Goal: Information Seeking & Learning: Learn about a topic

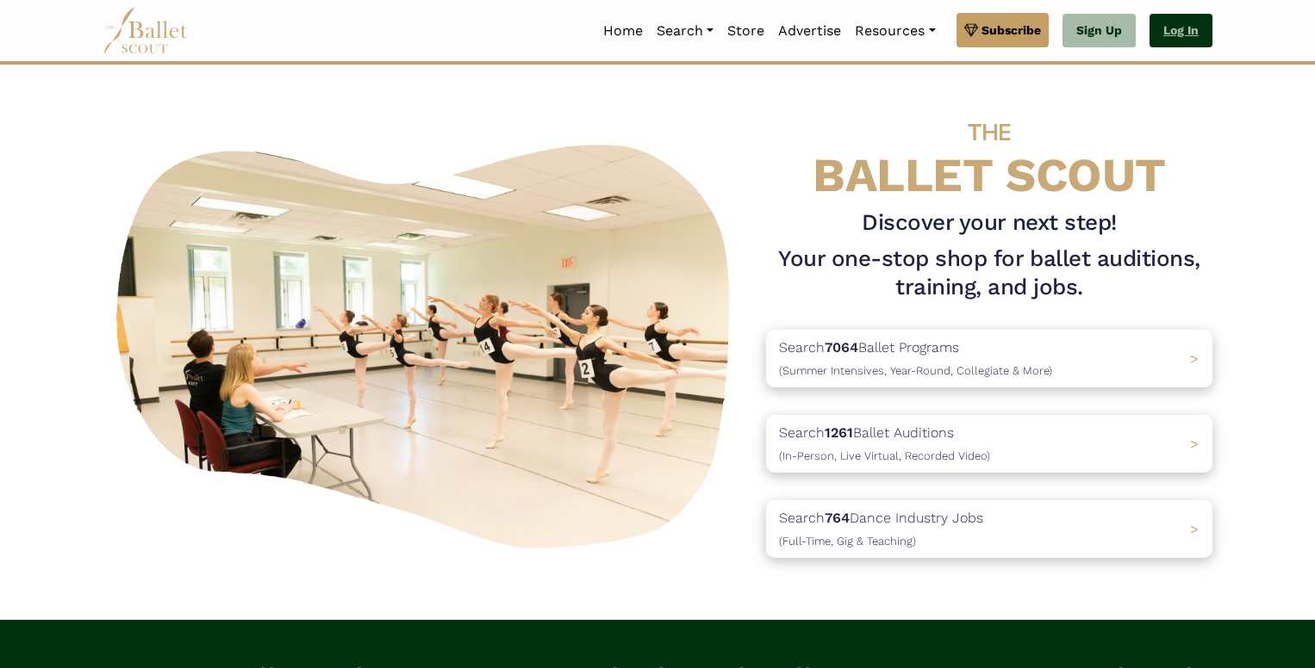
click at [1170, 34] on link "Log In" at bounding box center [1180, 31] width 63 height 34
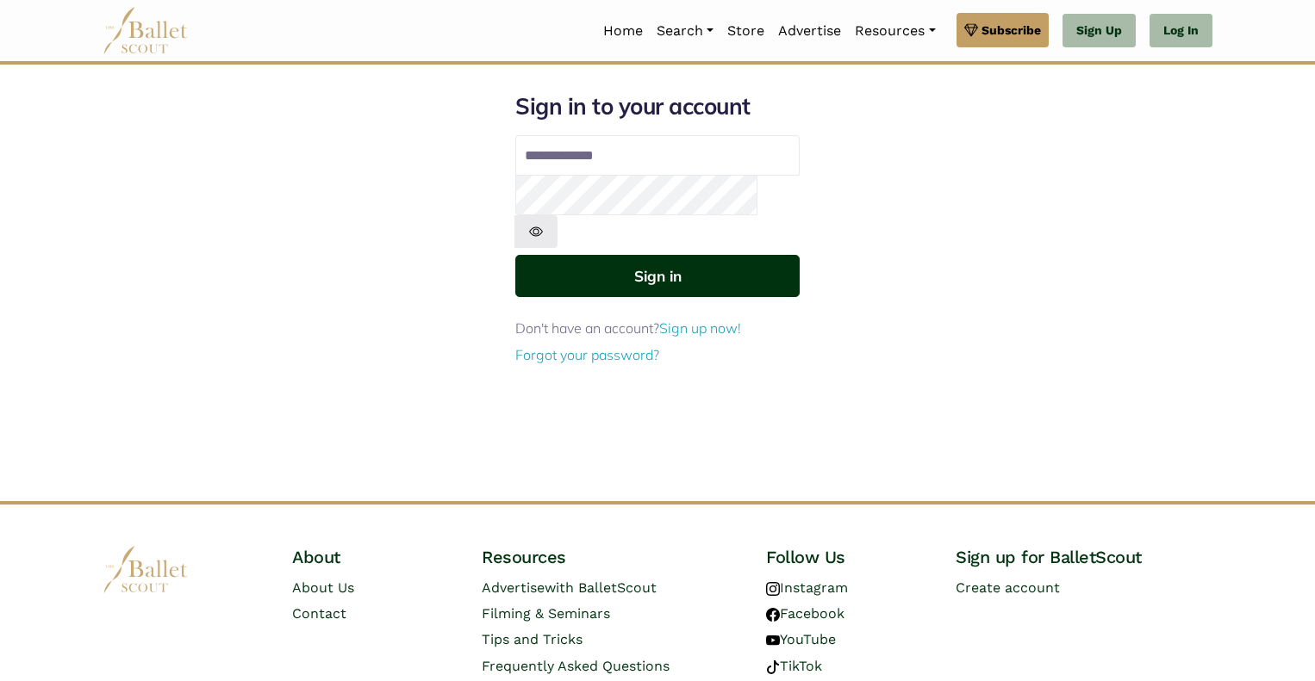
type input "**********"
click at [672, 255] on button "Sign in" at bounding box center [657, 276] width 284 height 42
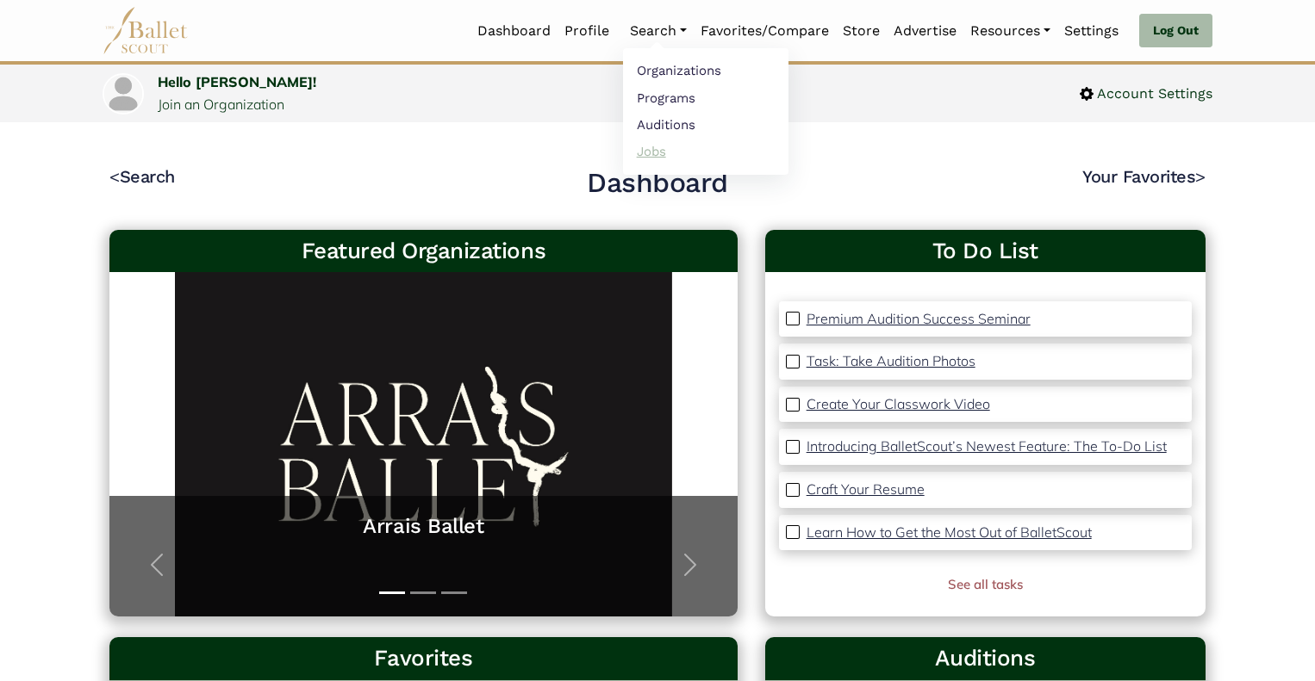
click at [645, 151] on link "Jobs" at bounding box center [705, 151] width 165 height 27
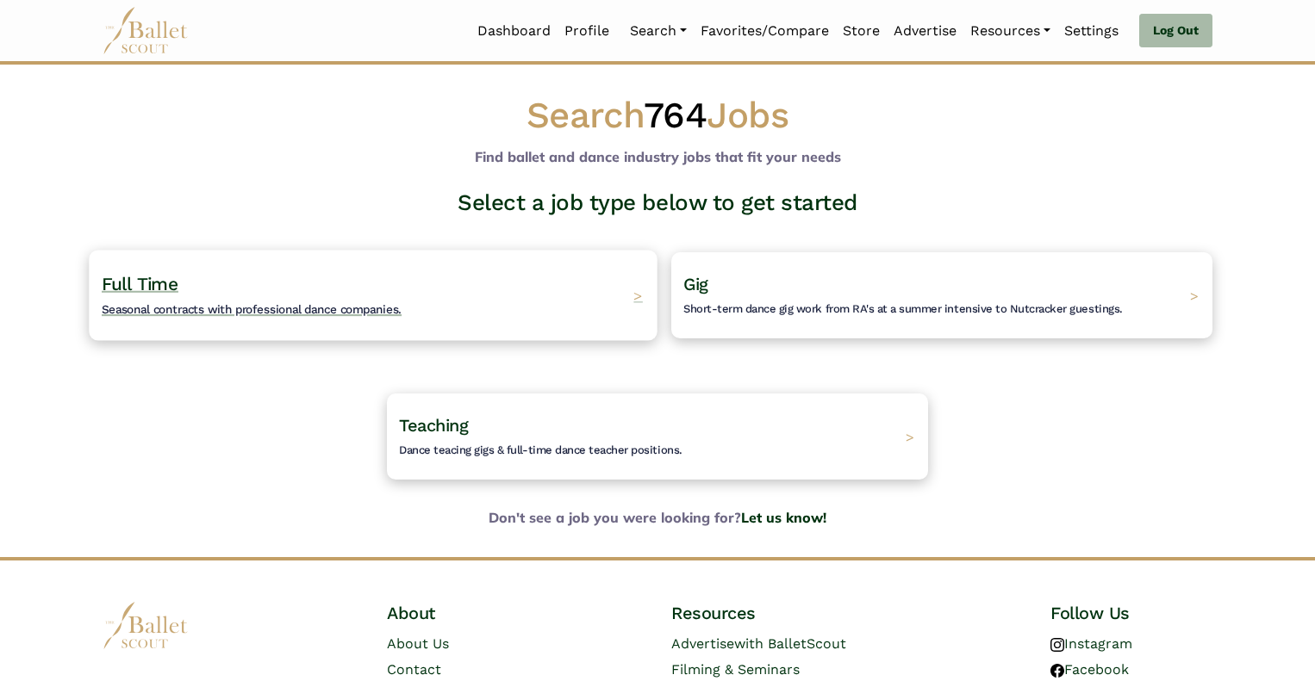
click at [331, 312] on span "Seasonal contracts with professional dance companies." at bounding box center [252, 309] width 300 height 14
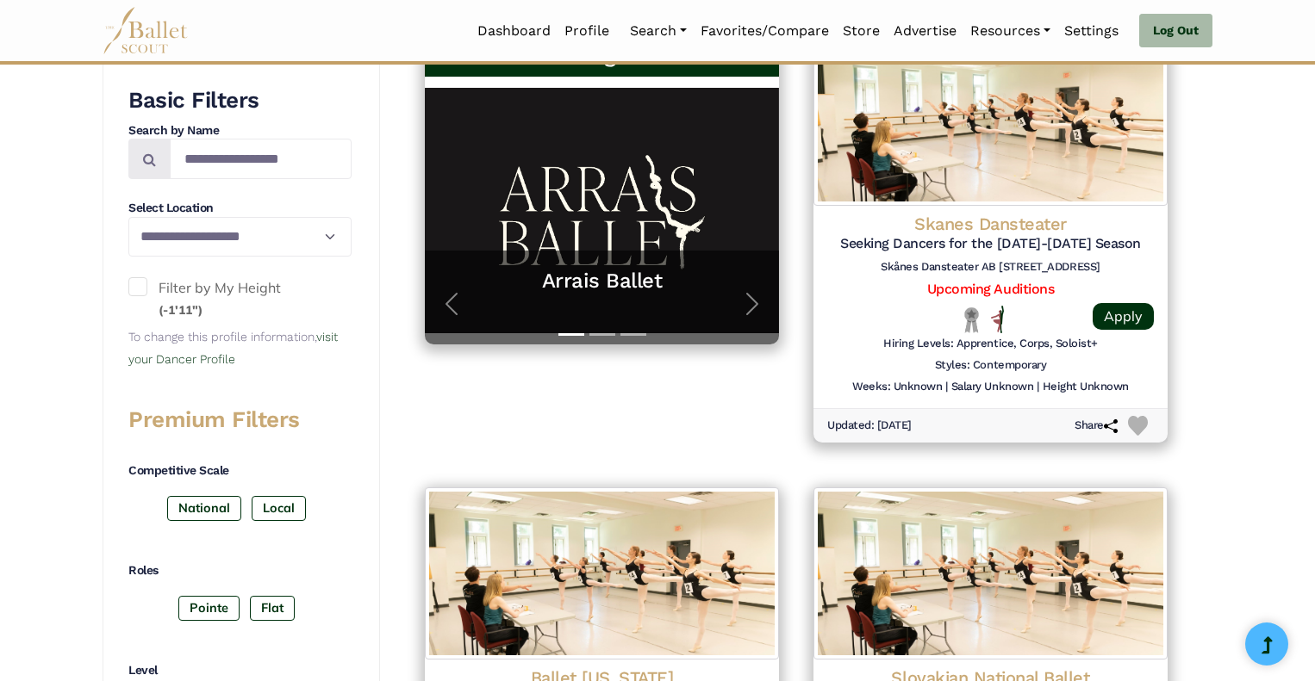
scroll to position [376, 0]
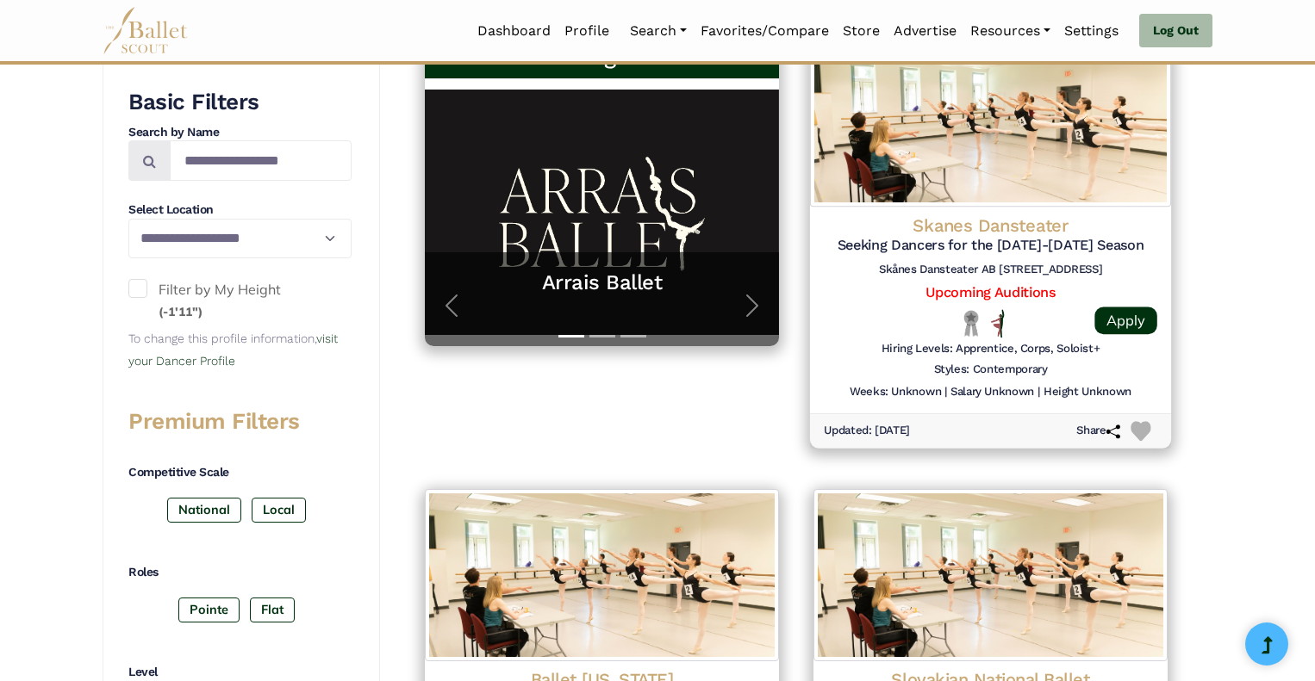
click at [991, 224] on h4 "Skanes Dansteater" at bounding box center [990, 225] width 333 height 23
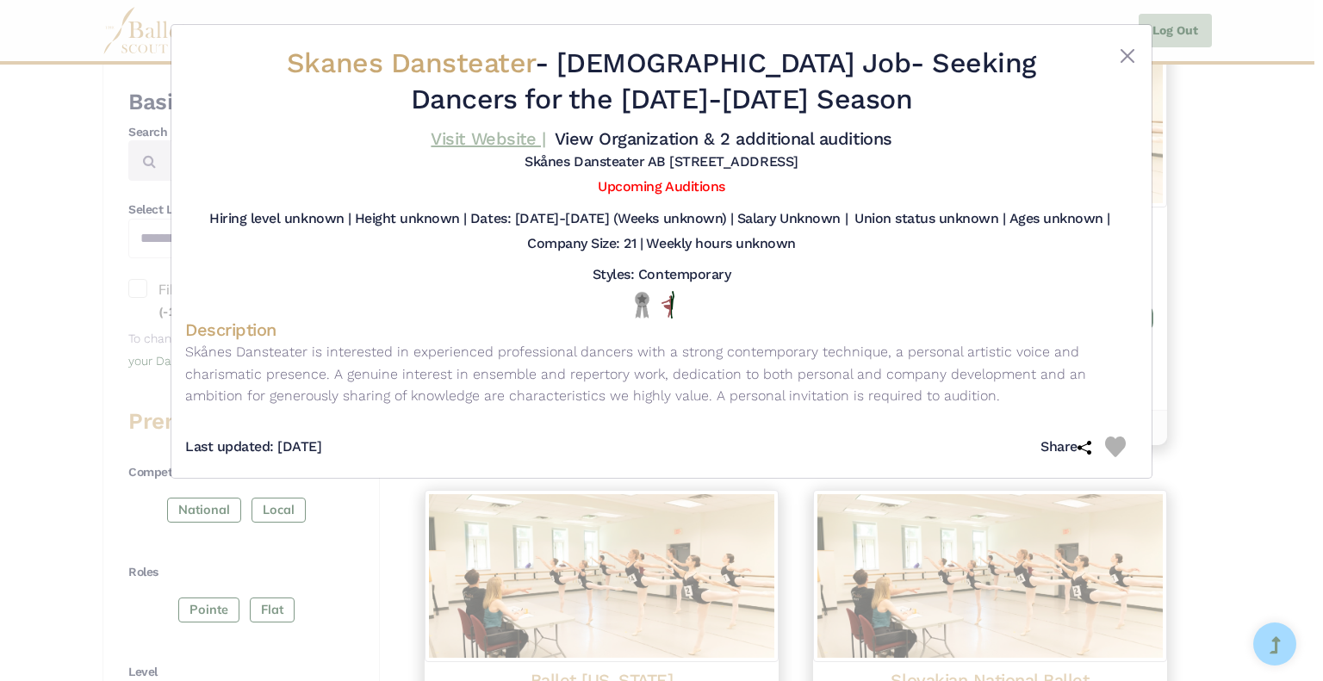
click at [496, 135] on link "Visit Website |" at bounding box center [488, 138] width 115 height 21
click at [1122, 59] on button "Close" at bounding box center [1127, 56] width 21 height 21
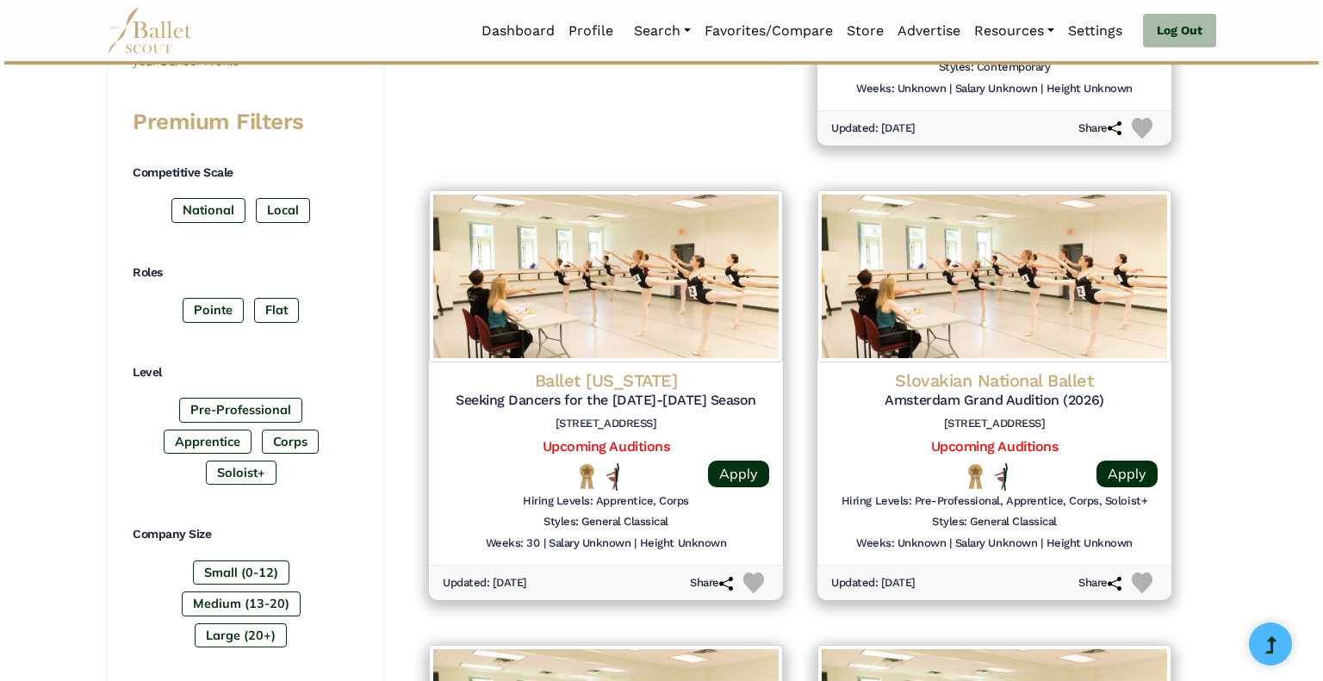
scroll to position [683, 0]
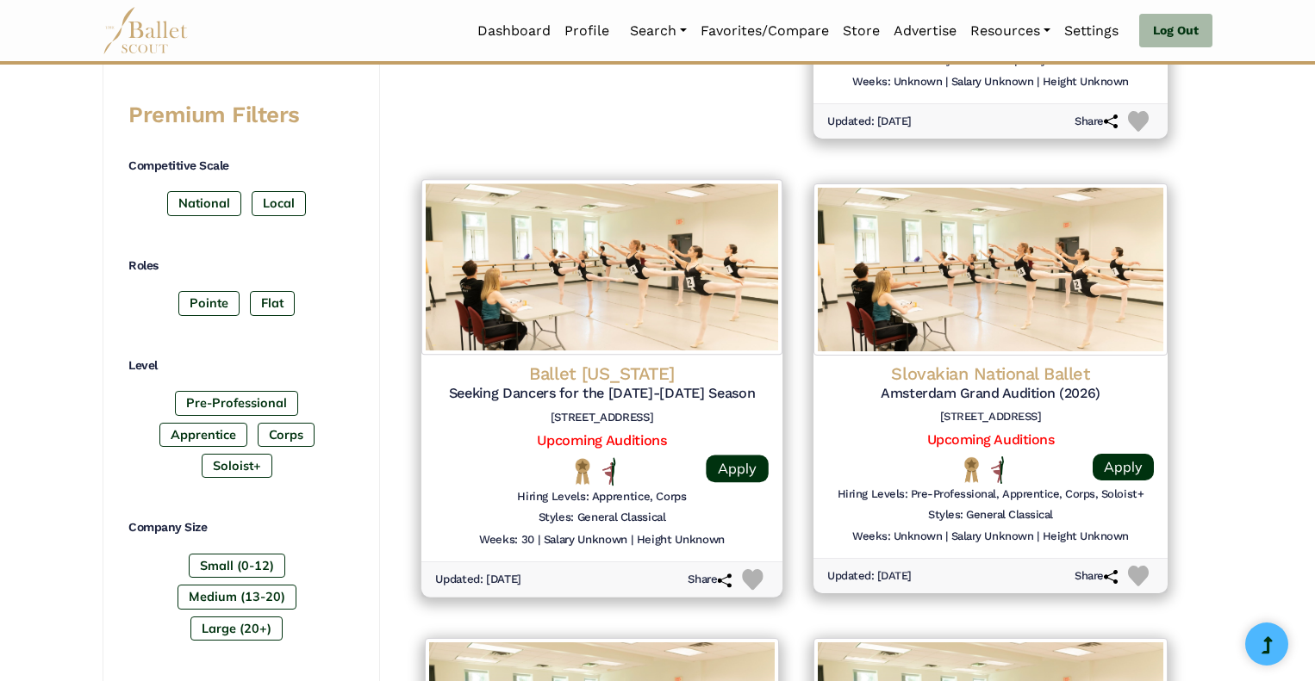
click at [610, 371] on h4 "Ballet [US_STATE]" at bounding box center [601, 373] width 333 height 23
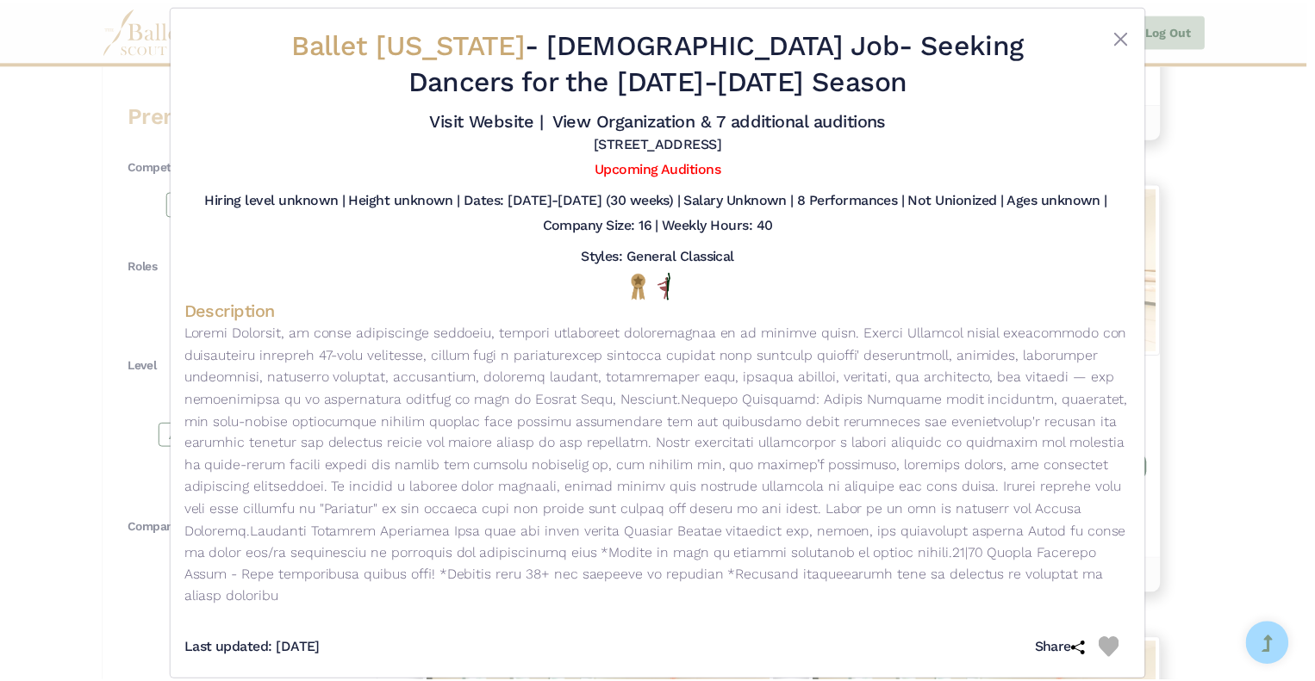
scroll to position [0, 0]
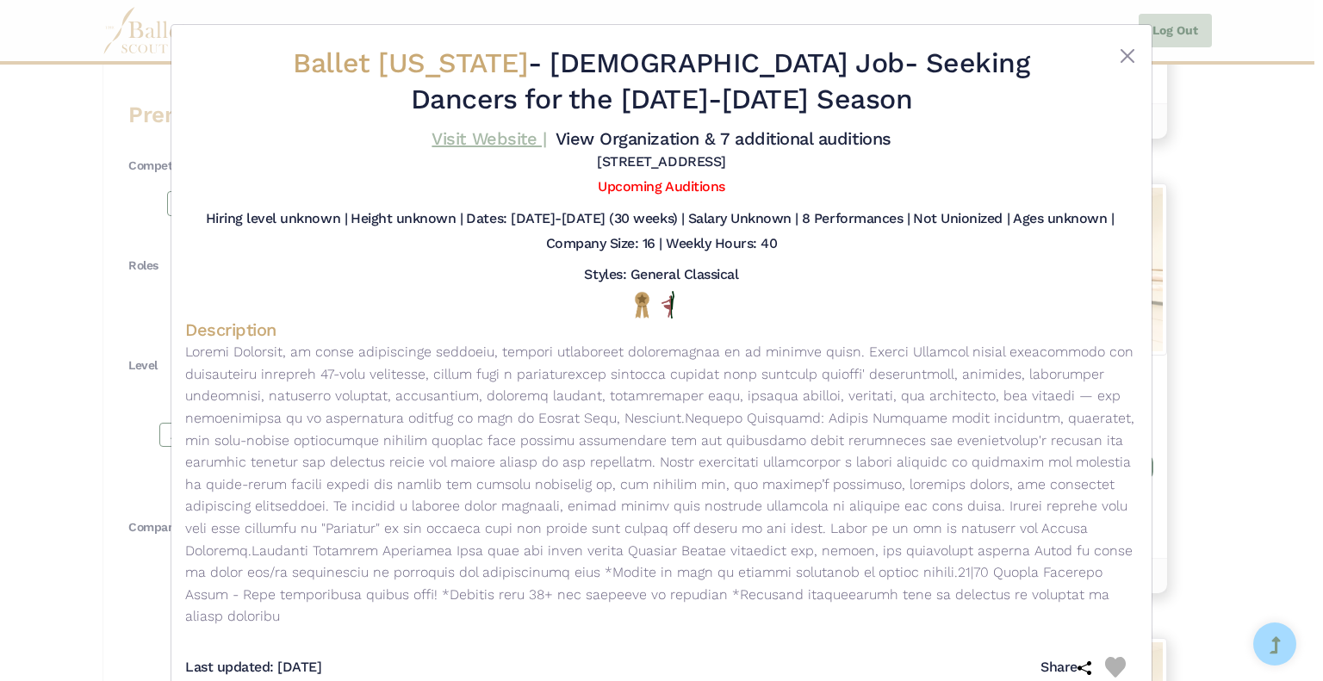
click at [494, 139] on link "Visit Website |" at bounding box center [489, 138] width 115 height 21
click at [1117, 59] on button "Close" at bounding box center [1127, 56] width 21 height 21
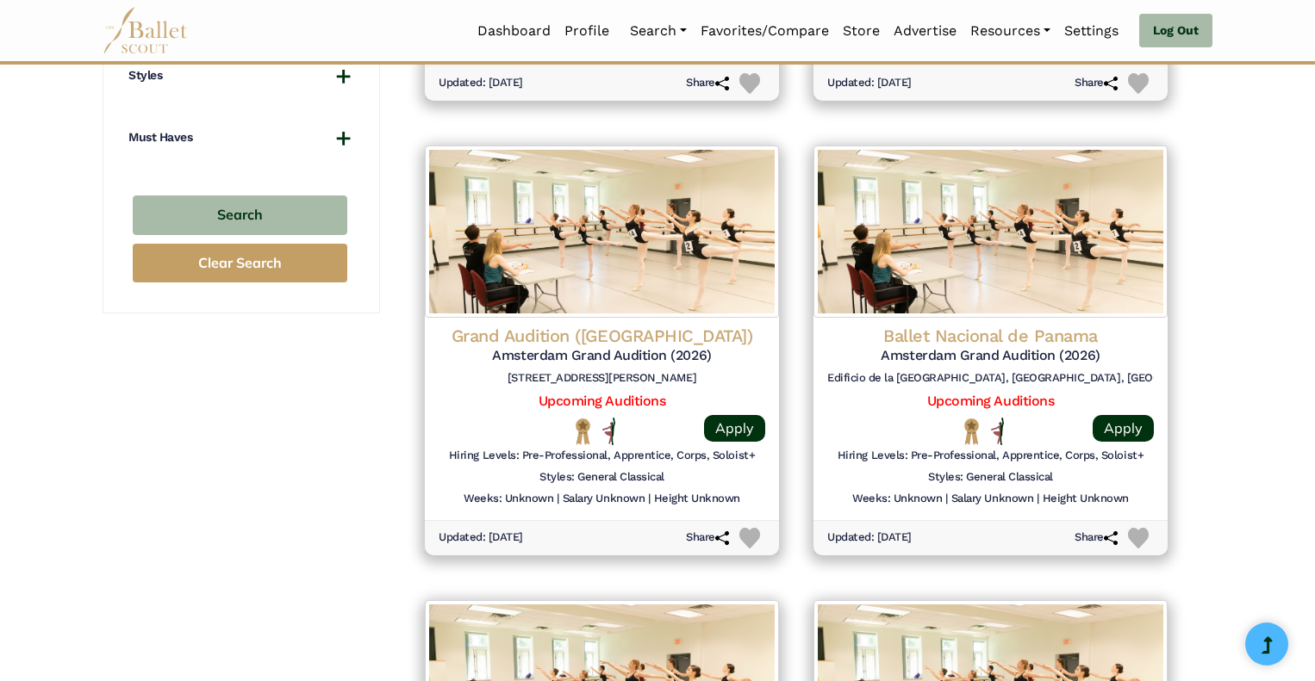
scroll to position [1632, 0]
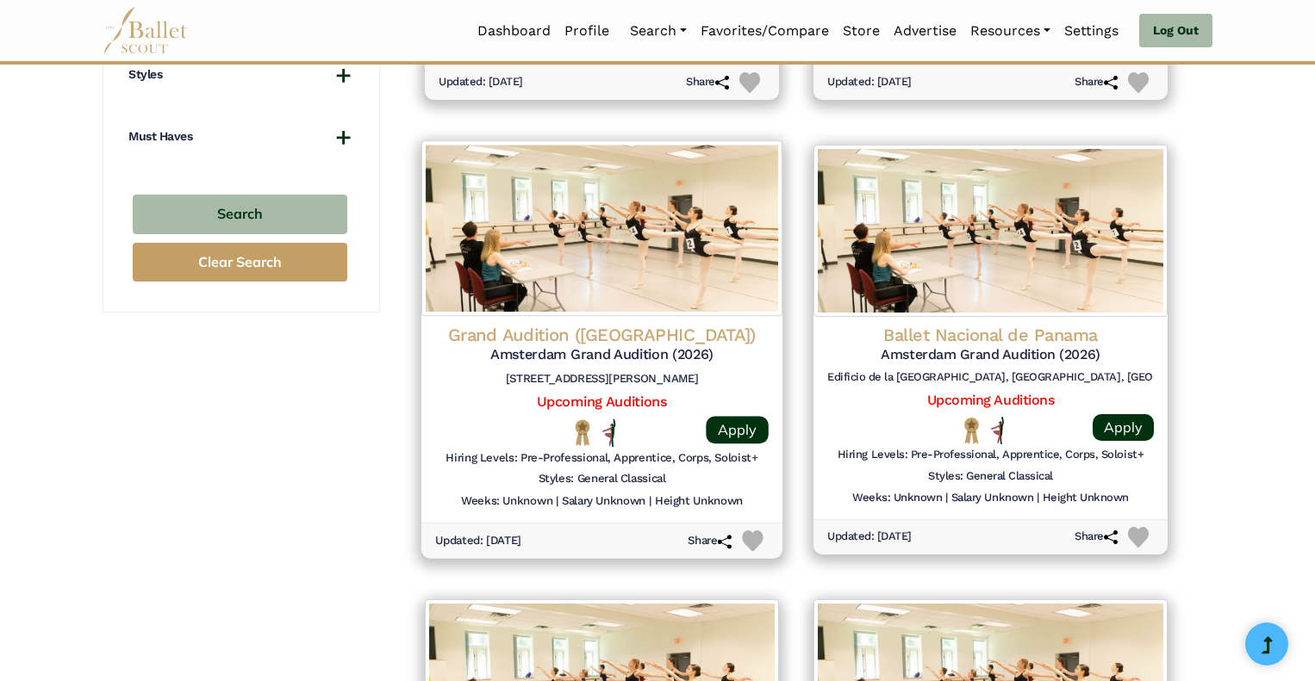
click at [675, 330] on h4 "Grand Audition ([GEOGRAPHIC_DATA])" at bounding box center [601, 334] width 333 height 23
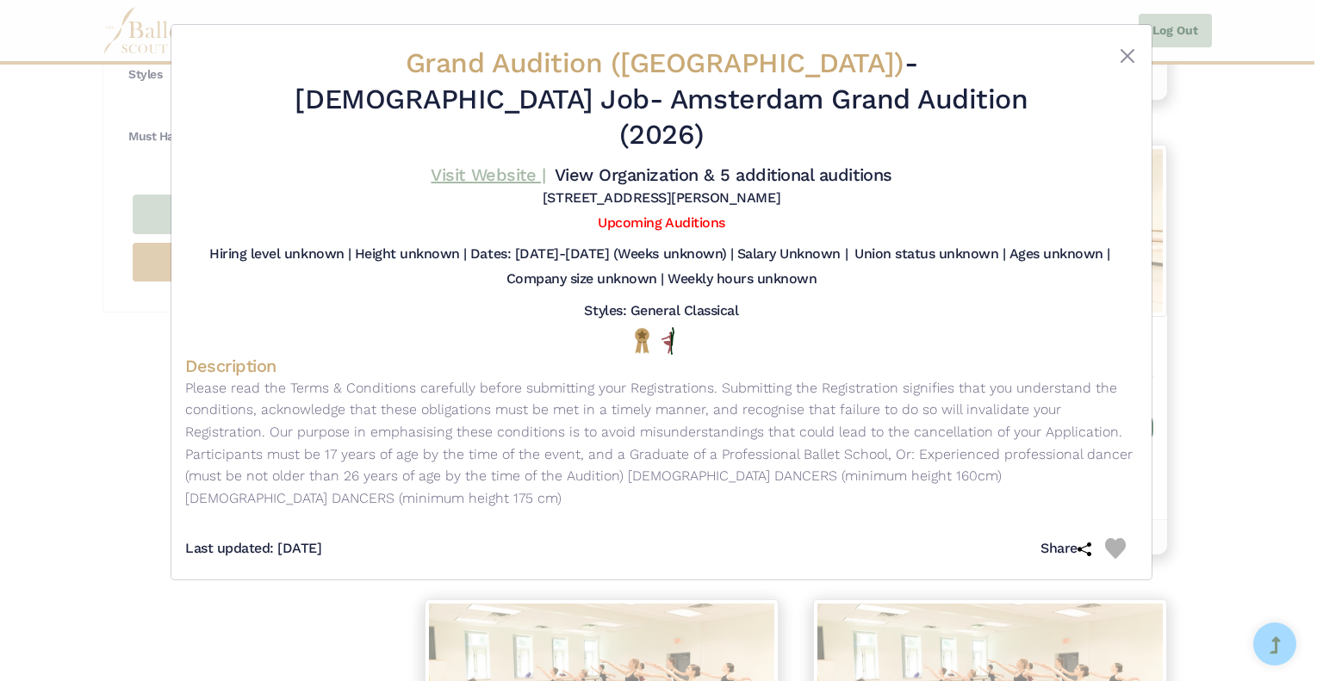
click at [518, 165] on link "Visit Website |" at bounding box center [488, 175] width 115 height 21
click at [1122, 47] on button "Close" at bounding box center [1127, 56] width 21 height 21
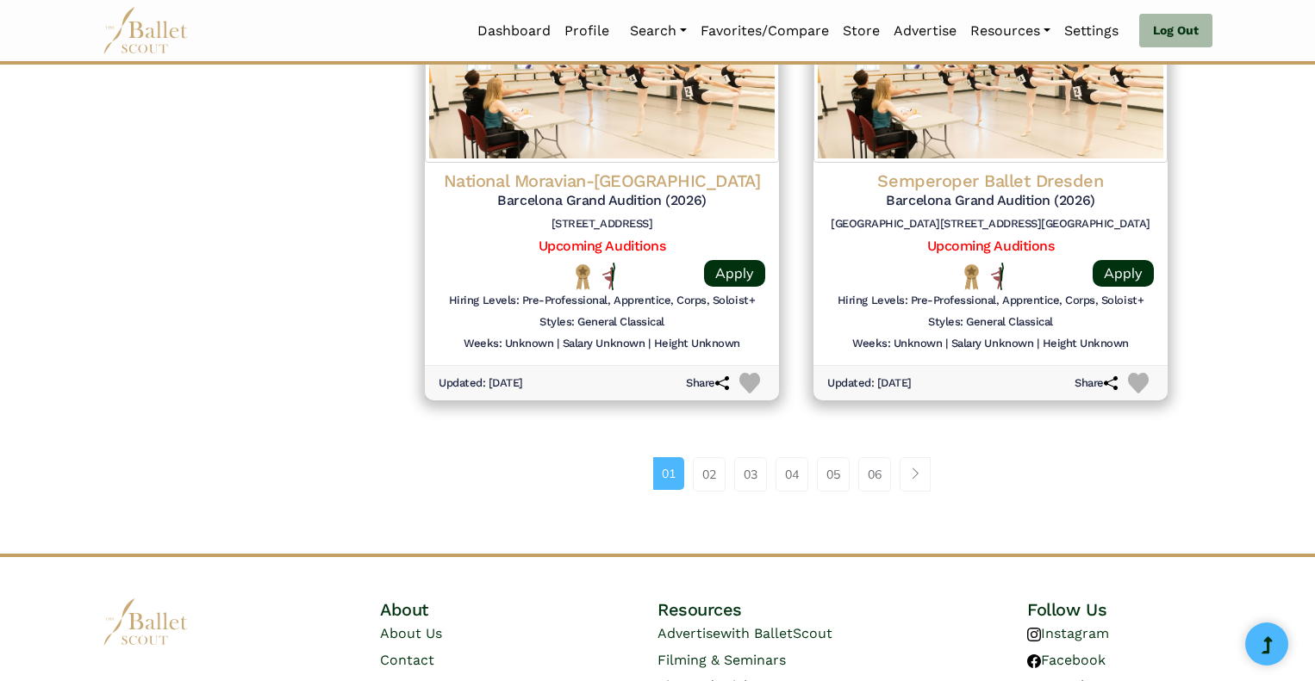
scroll to position [2243, 0]
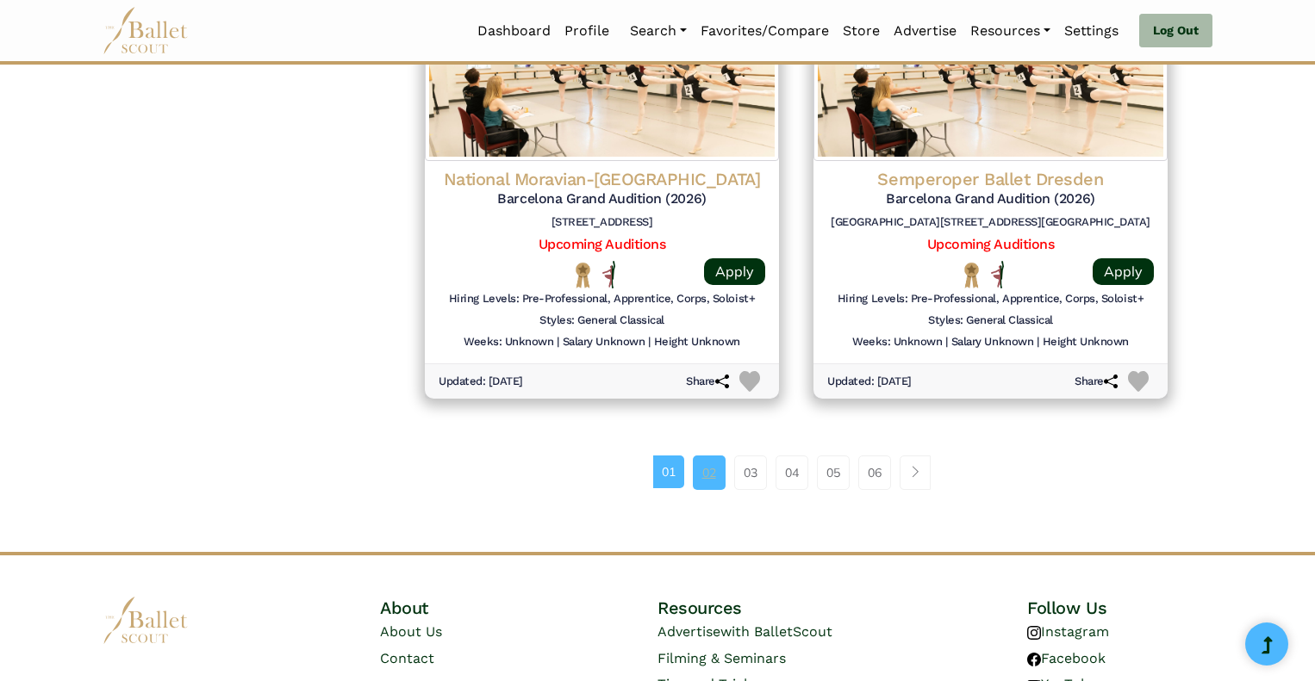
click at [704, 478] on link "02" at bounding box center [709, 473] width 33 height 34
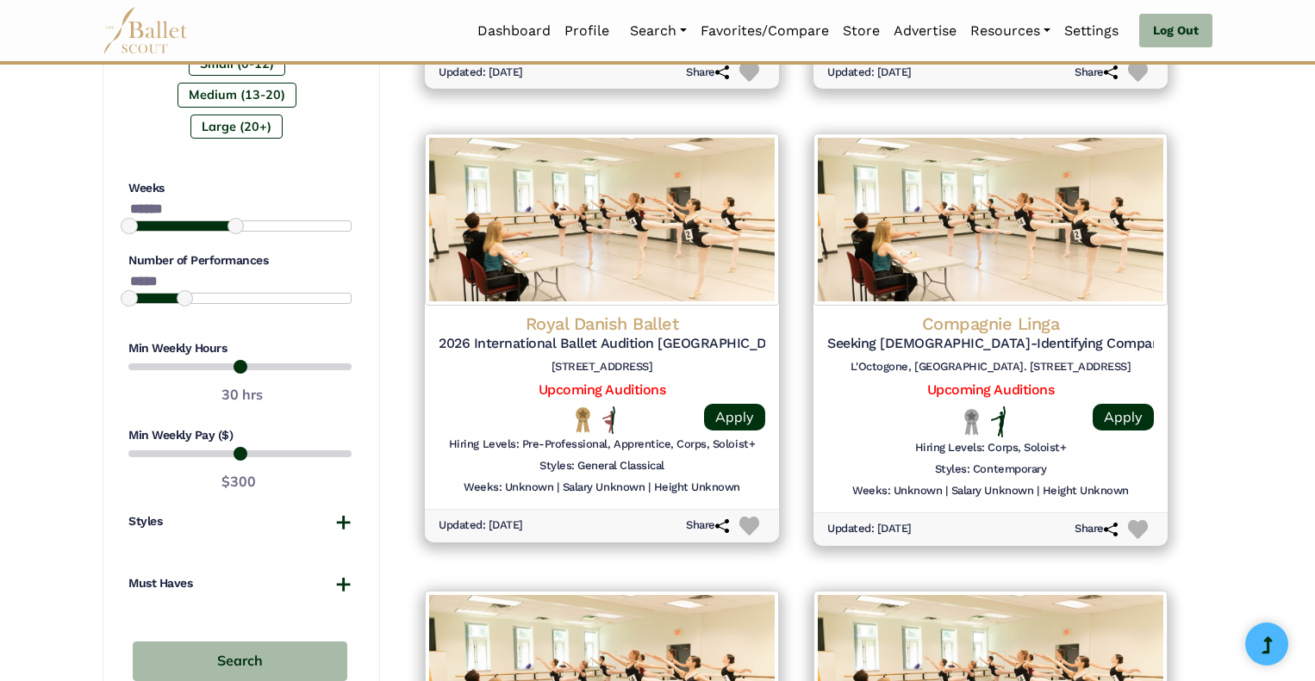
scroll to position [1184, 0]
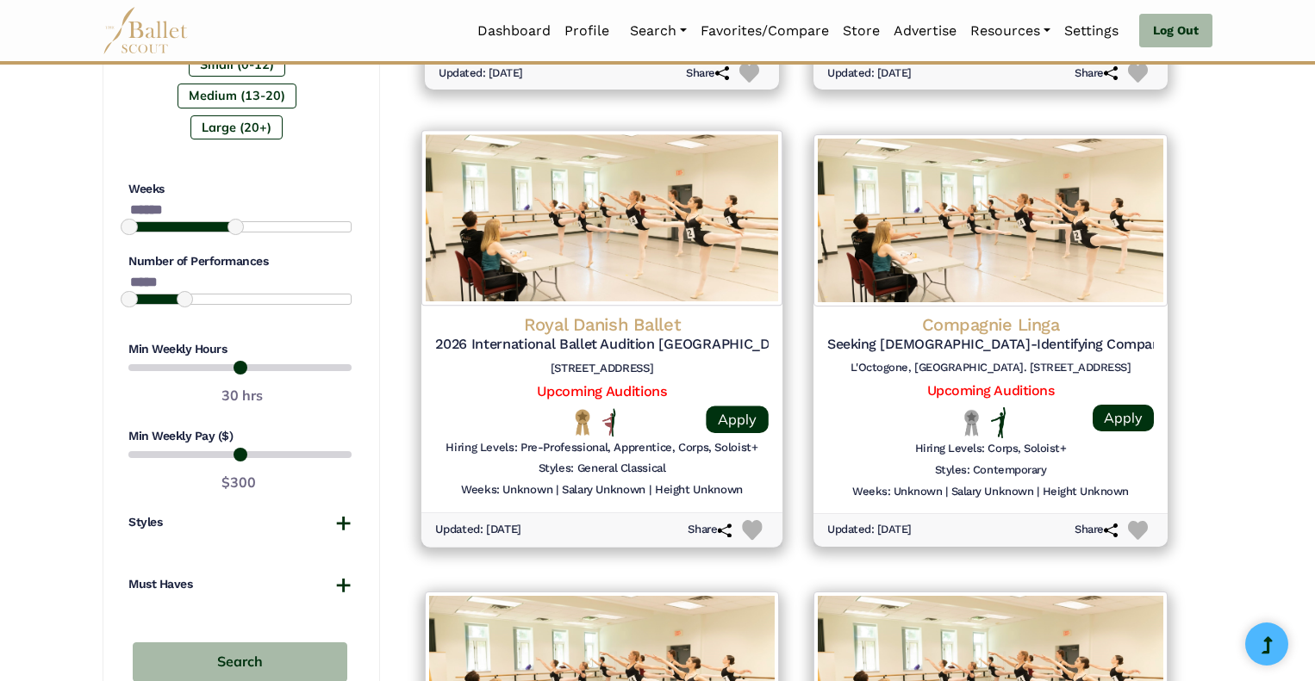
click at [643, 320] on h4 "Royal Danish Ballet" at bounding box center [601, 325] width 333 height 23
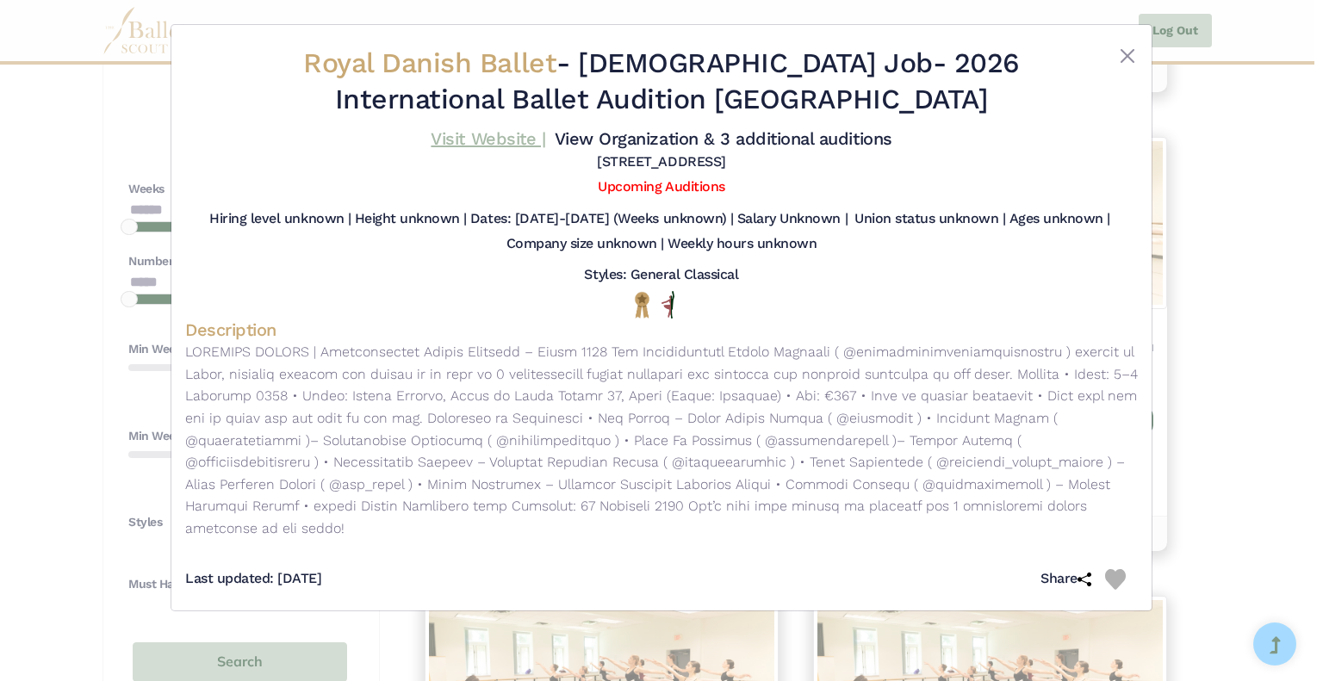
click at [480, 143] on link "Visit Website |" at bounding box center [488, 138] width 115 height 21
click at [1123, 59] on button "Close" at bounding box center [1127, 56] width 21 height 21
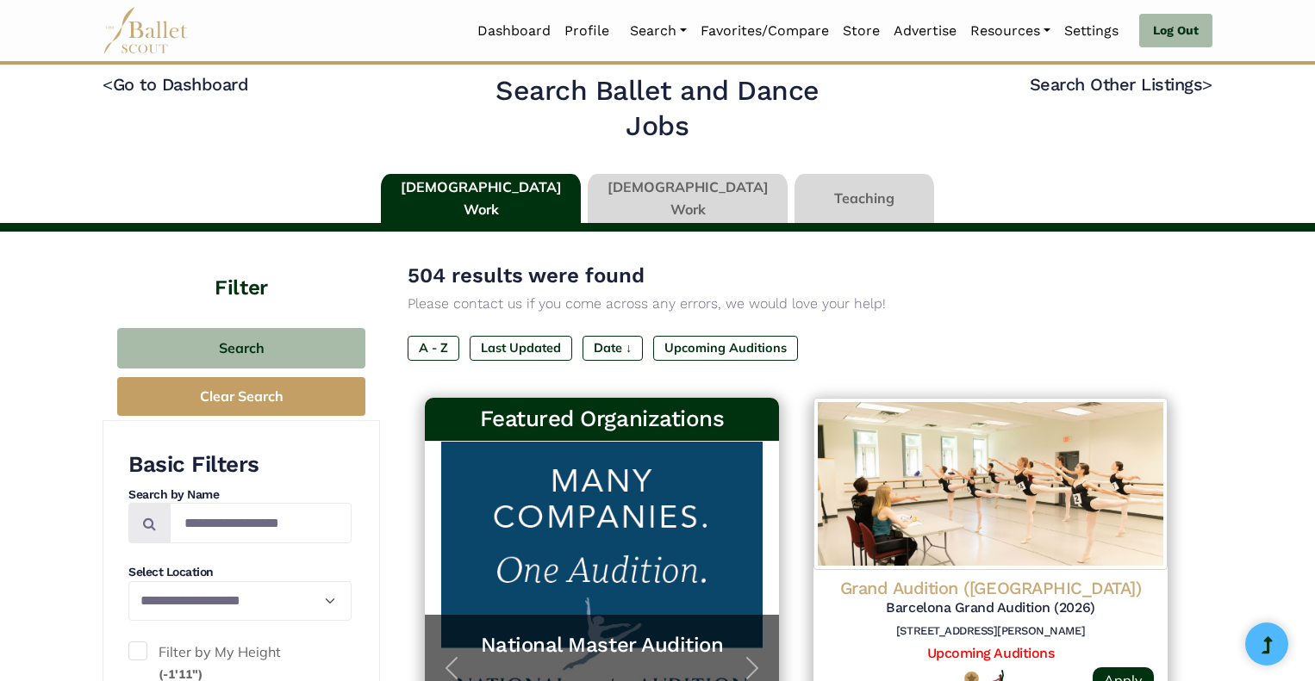
scroll to position [0, 0]
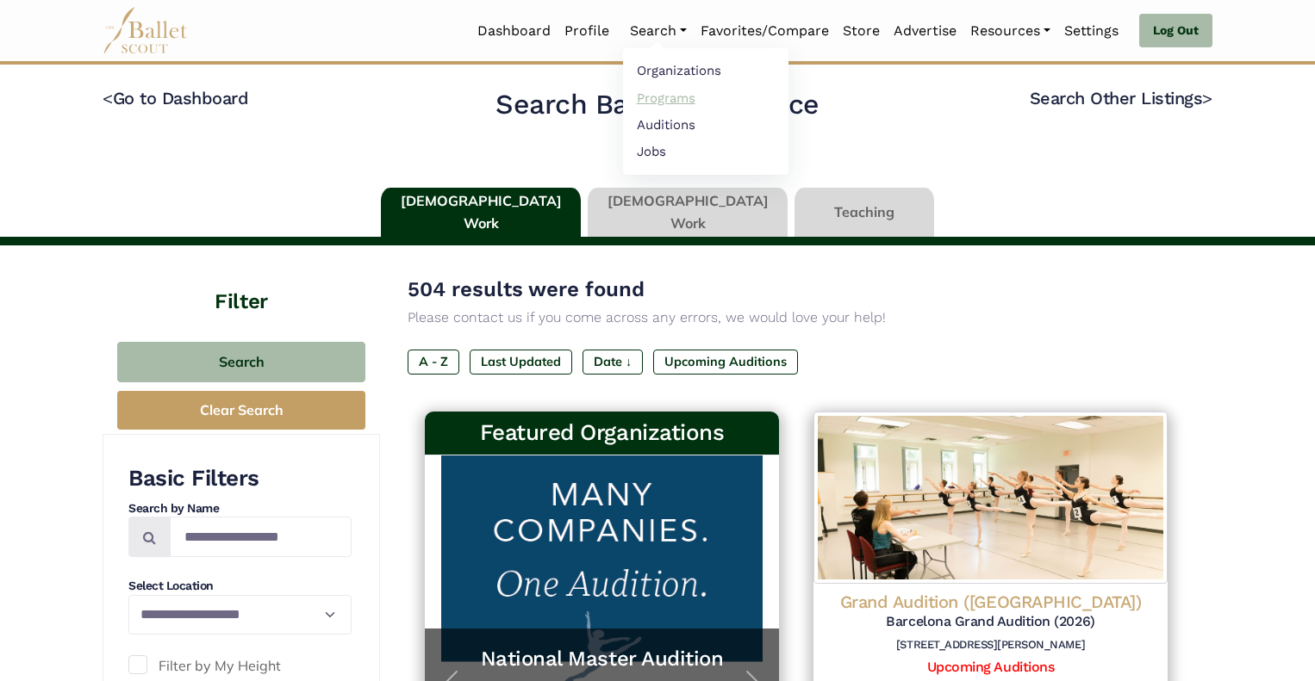
click at [648, 96] on link "Programs" at bounding box center [705, 97] width 165 height 27
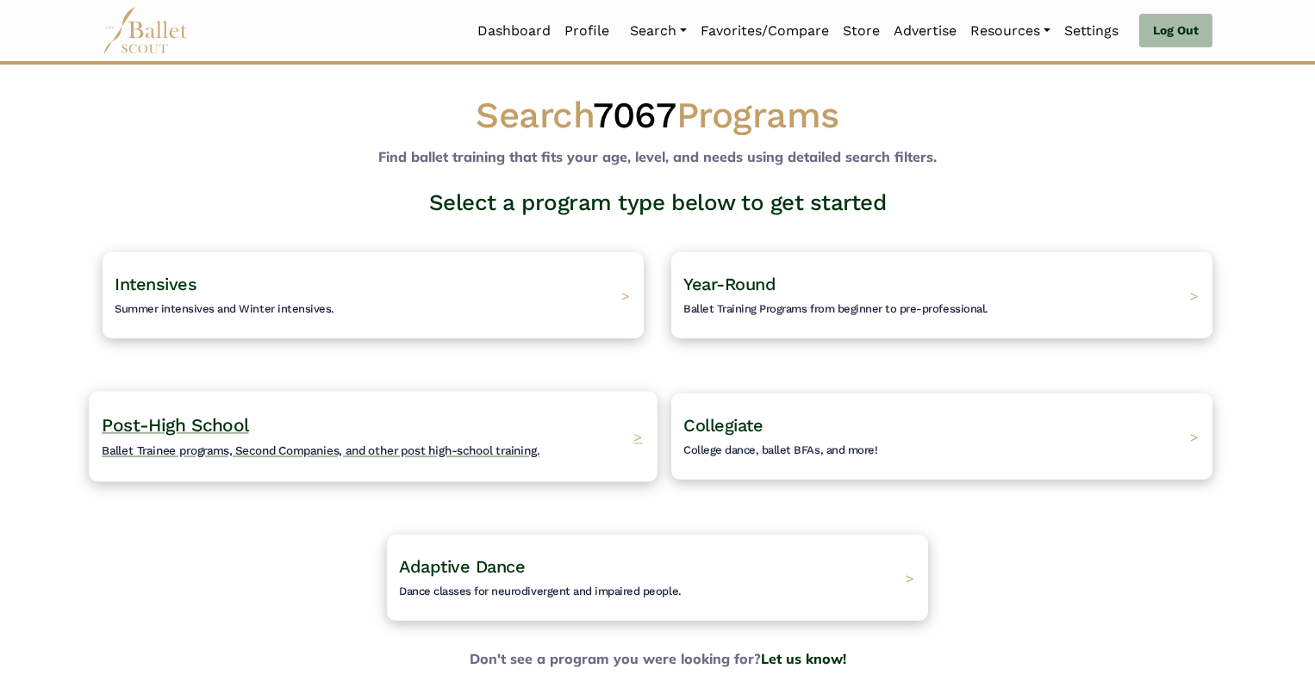
click at [499, 445] on span "Ballet Trainee programs, Second Companies, and other post high-school training." at bounding box center [321, 451] width 438 height 14
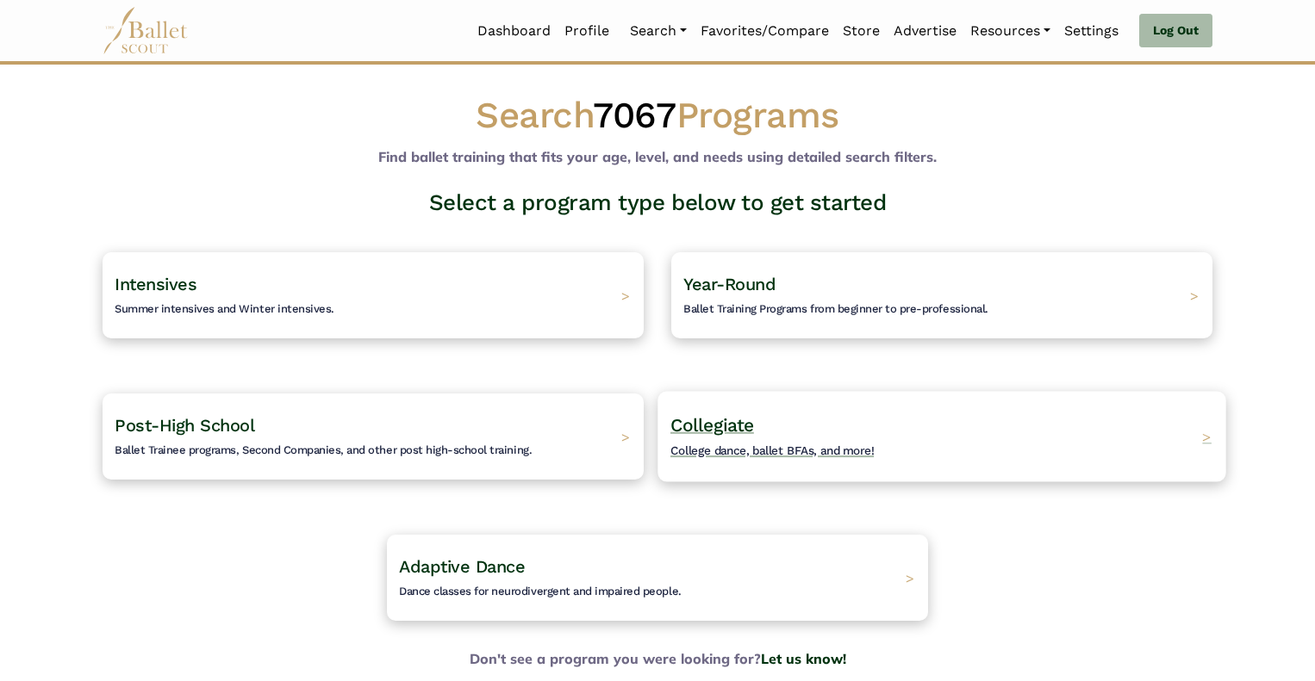
click at [786, 448] on span "College dance, ballet BFAs, and more!" at bounding box center [772, 451] width 204 height 14
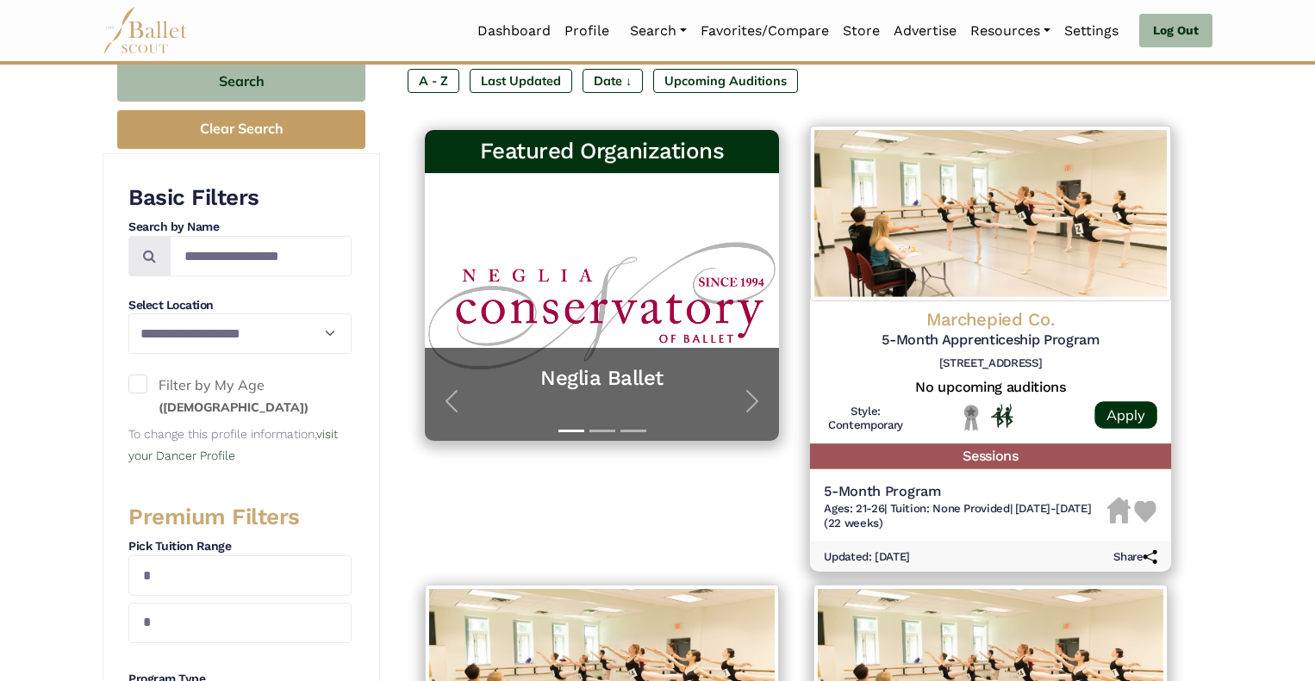
scroll to position [243, 0]
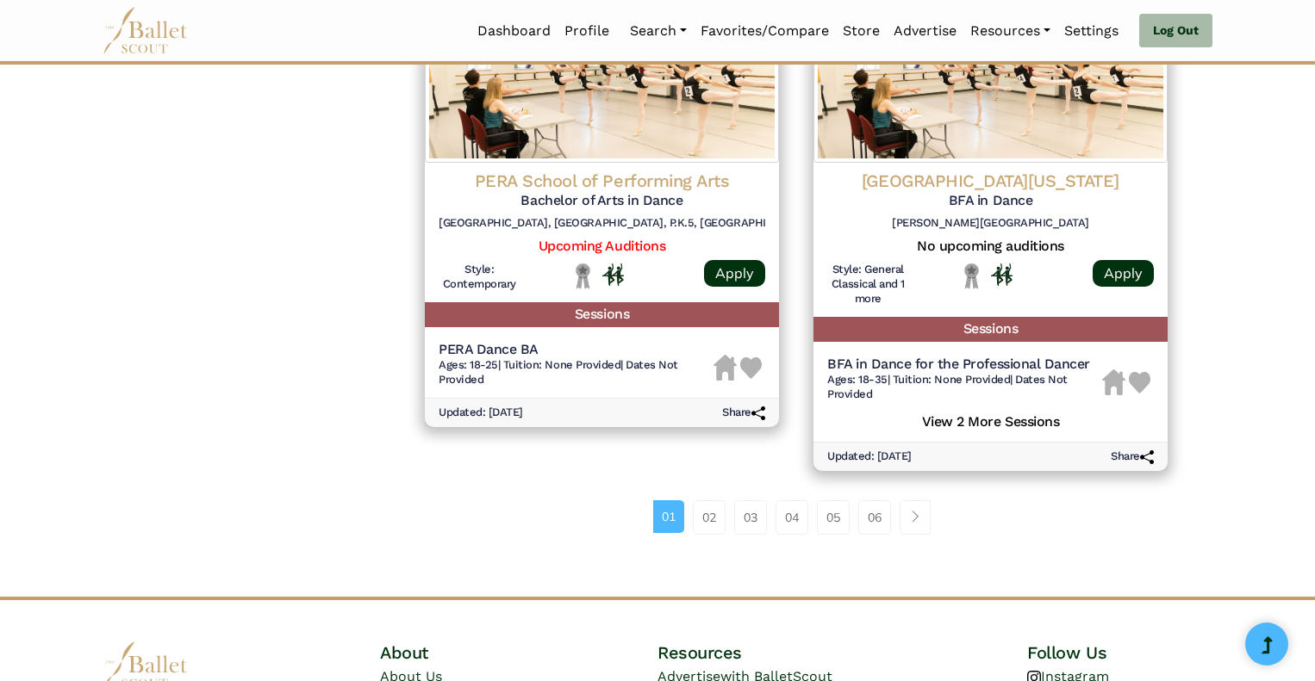
scroll to position [2278, 0]
